Goal: Find specific page/section: Find specific page/section

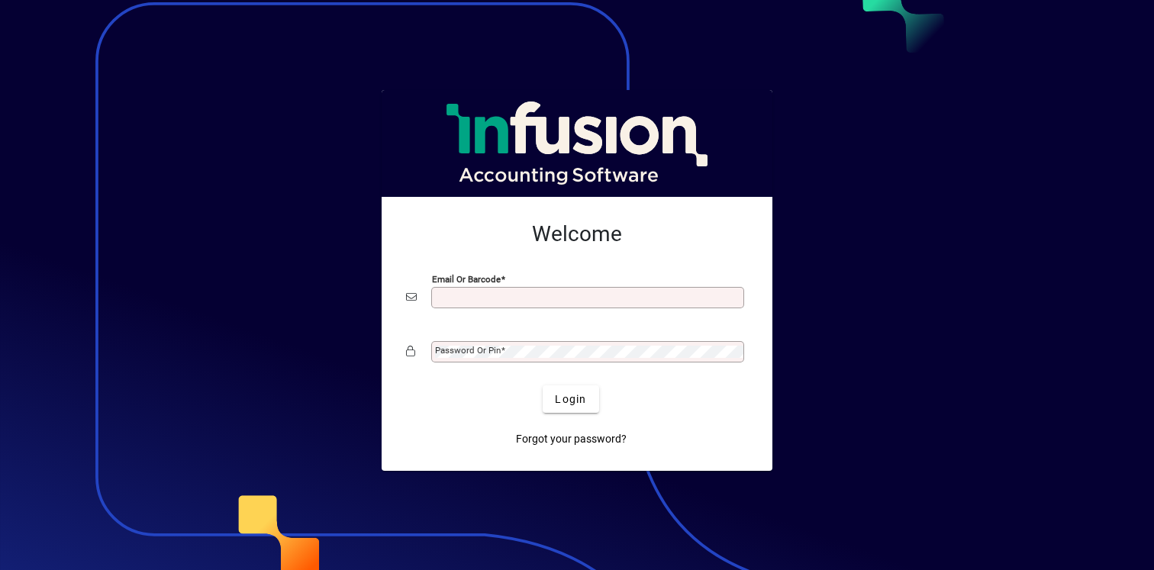
type input "**********"
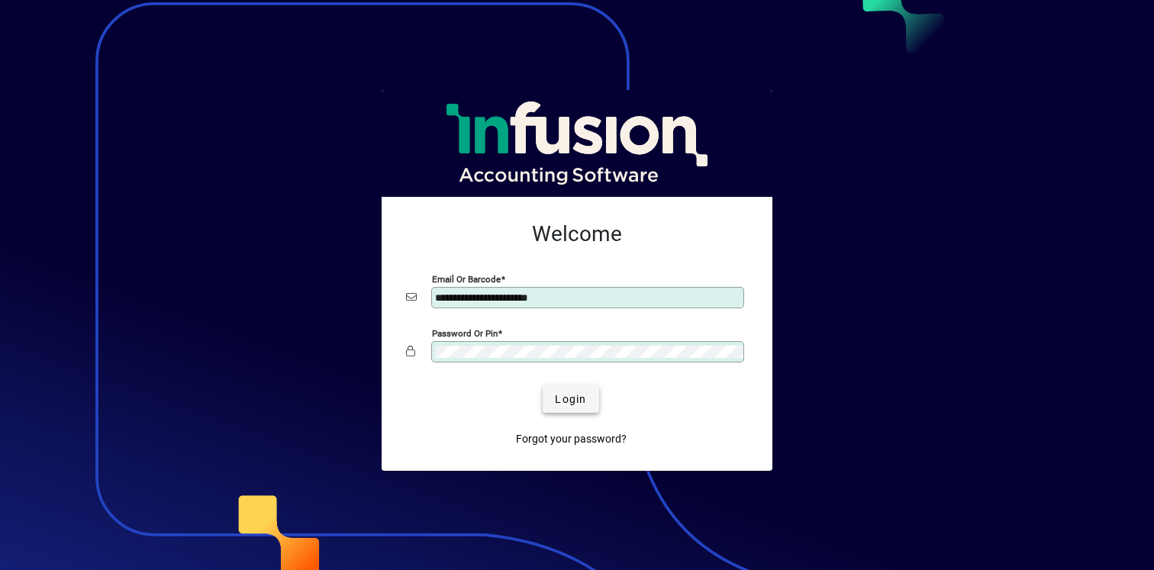
click at [572, 404] on span "Login" at bounding box center [570, 399] width 31 height 16
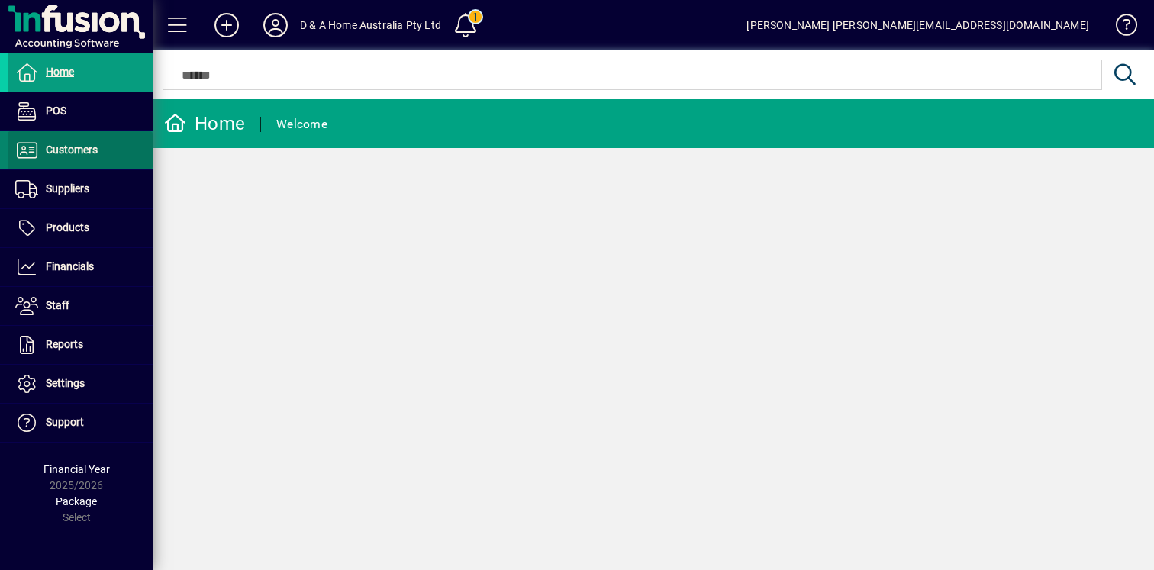
click at [98, 144] on span at bounding box center [80, 150] width 145 height 37
